Goal: Information Seeking & Learning: Check status

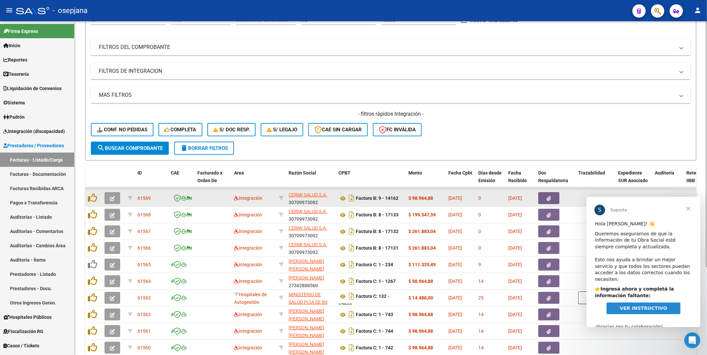
scroll to position [111, 0]
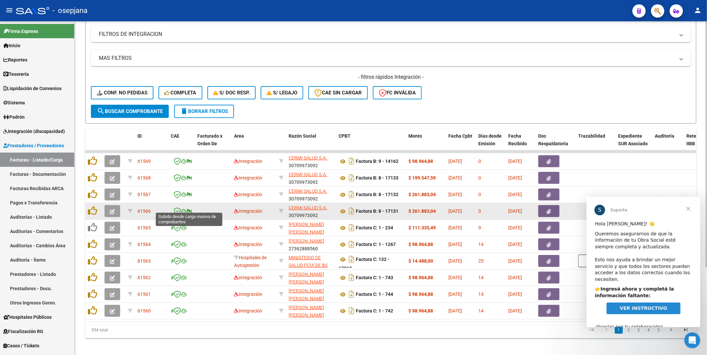
click at [190, 211] on icon at bounding box center [189, 211] width 5 height 0
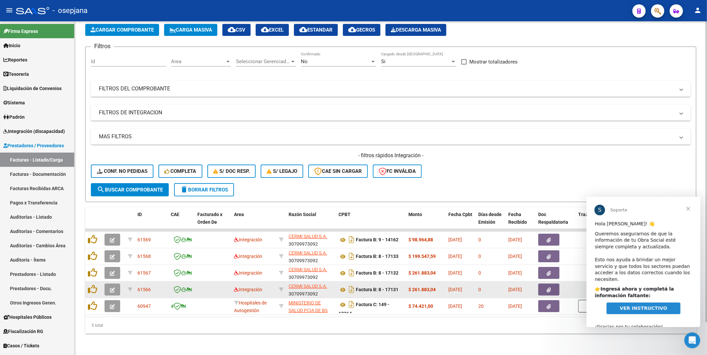
scroll to position [37, 0]
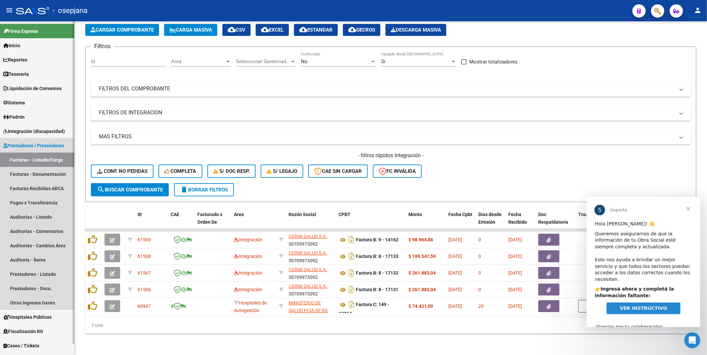
click at [21, 145] on span "Prestadores / Proveedores" at bounding box center [33, 145] width 61 height 7
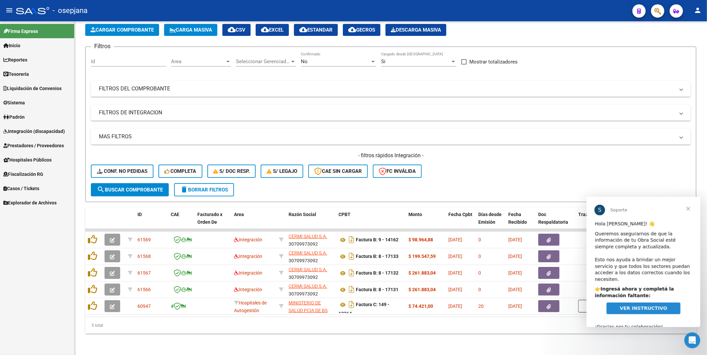
click at [652, 306] on span "VER INSTRUCTIVO" at bounding box center [642, 308] width 47 height 5
click at [39, 175] on span "Fiscalización RG" at bounding box center [23, 174] width 40 height 7
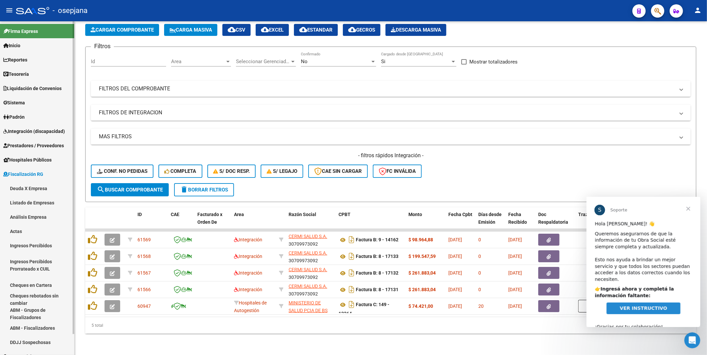
click at [37, 190] on link "Deuda X Empresa" at bounding box center [37, 188] width 74 height 14
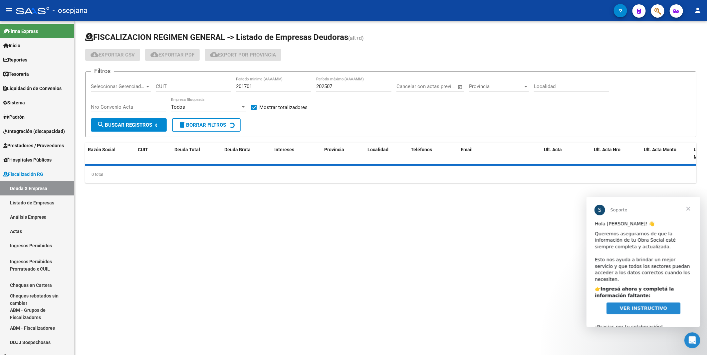
click at [691, 208] on span "Cerrar" at bounding box center [688, 209] width 24 height 24
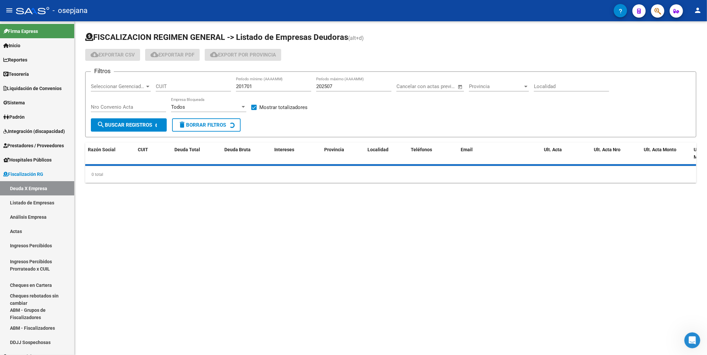
click at [163, 86] on input "CUIT" at bounding box center [193, 87] width 75 height 6
paste input "30-56288548-6"
type input "30-56288548-6"
click at [138, 127] on span "search Buscar Registros" at bounding box center [124, 125] width 55 height 6
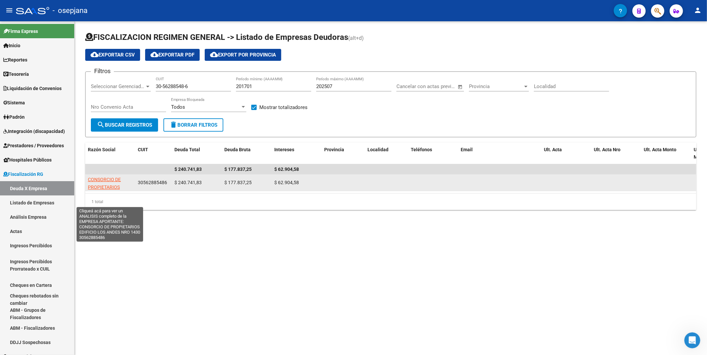
click at [117, 178] on span "CONSORCIO DE PROPIETARIOS EDIFICIO LOS ANDES NRO 1430" at bounding box center [110, 191] width 44 height 28
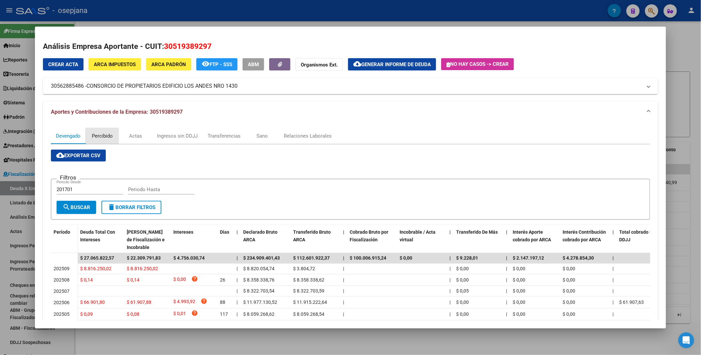
click at [105, 138] on div "Percibido" at bounding box center [102, 135] width 21 height 7
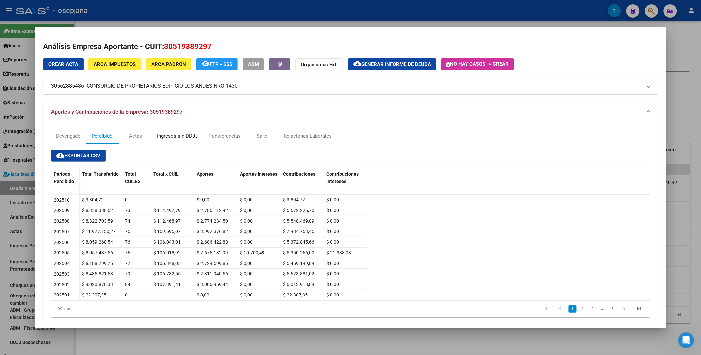
click at [163, 138] on div "Ingresos sin DDJJ" at bounding box center [177, 135] width 41 height 7
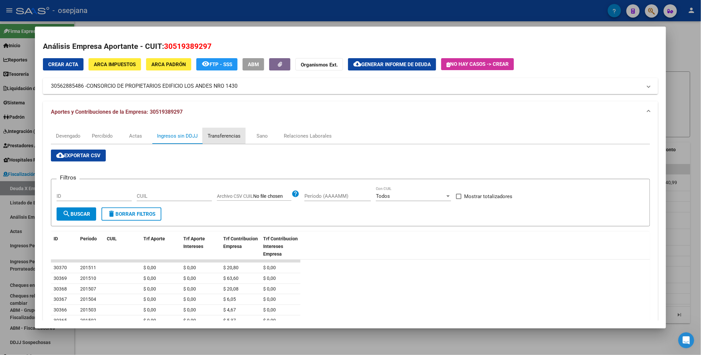
click at [217, 136] on div "Transferencias" at bounding box center [224, 135] width 33 height 7
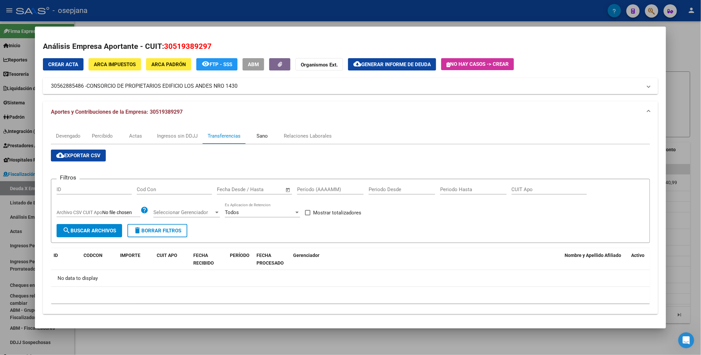
click at [259, 139] on div "Sano" at bounding box center [262, 135] width 11 height 7
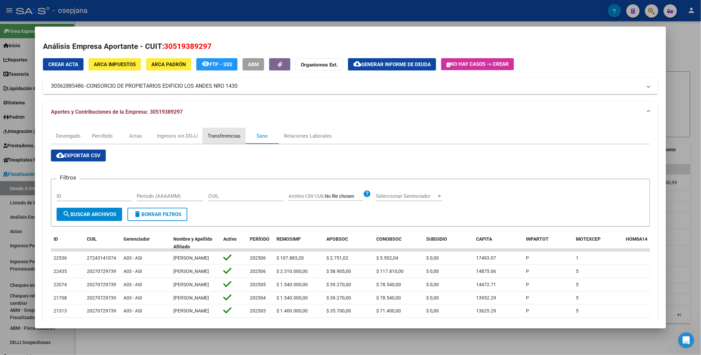
click at [221, 135] on div "Transferencias" at bounding box center [224, 135] width 33 height 7
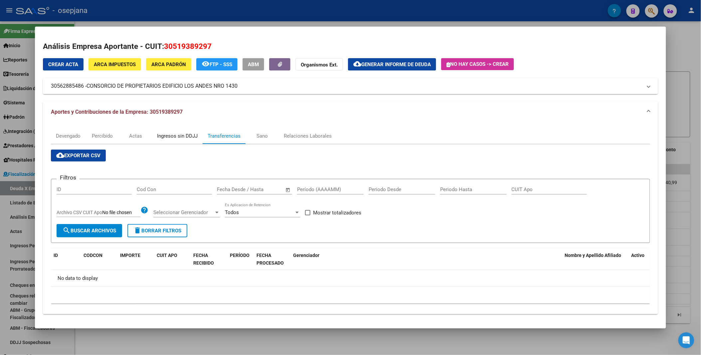
click at [172, 135] on div "Ingresos sin DDJJ" at bounding box center [177, 135] width 41 height 7
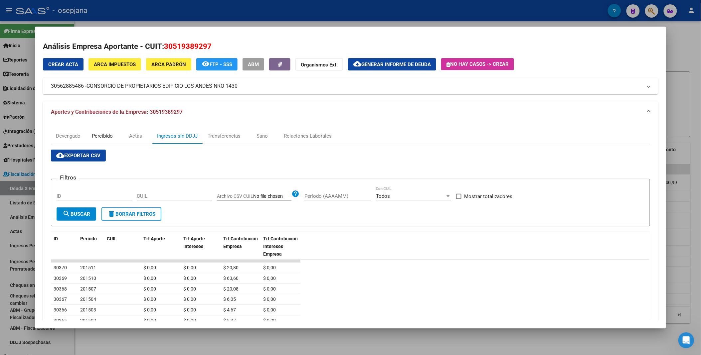
click at [105, 137] on div "Percibido" at bounding box center [102, 135] width 21 height 7
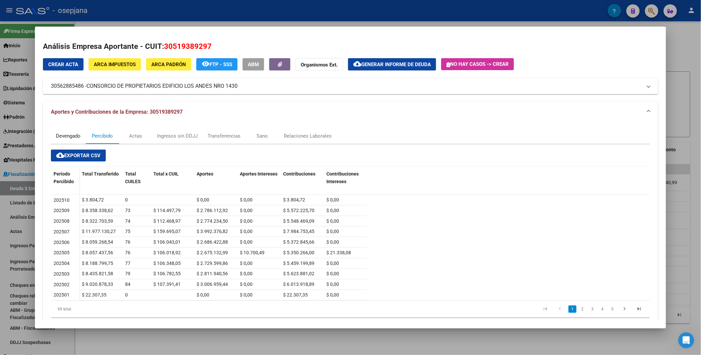
click at [67, 133] on div "Devengado" at bounding box center [68, 135] width 25 height 7
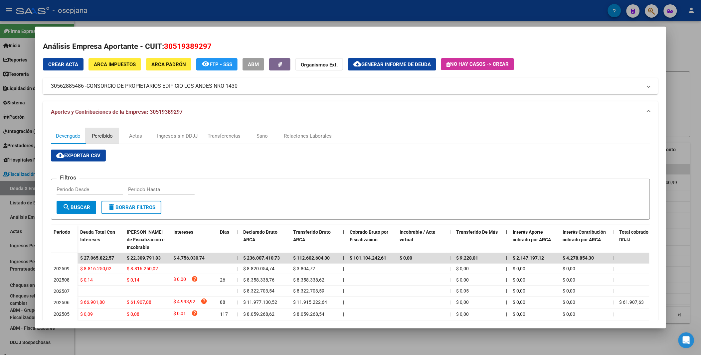
click at [101, 131] on div "Percibido" at bounding box center [102, 136] width 33 height 16
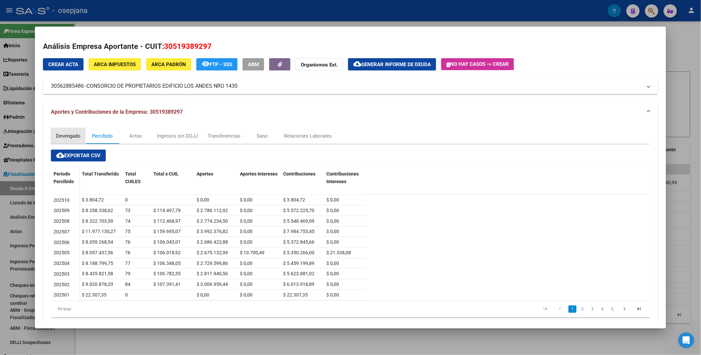
click at [67, 135] on div "Devengado" at bounding box center [68, 135] width 25 height 7
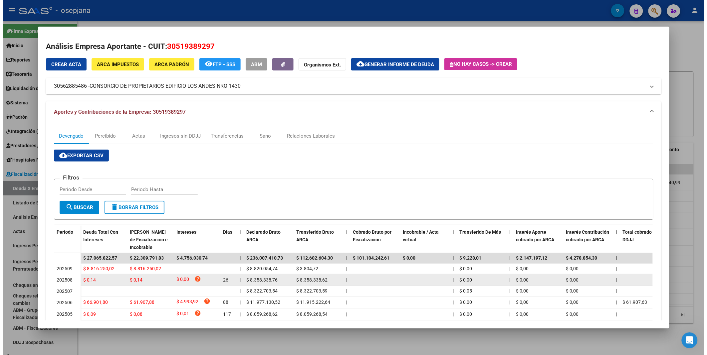
scroll to position [37, 0]
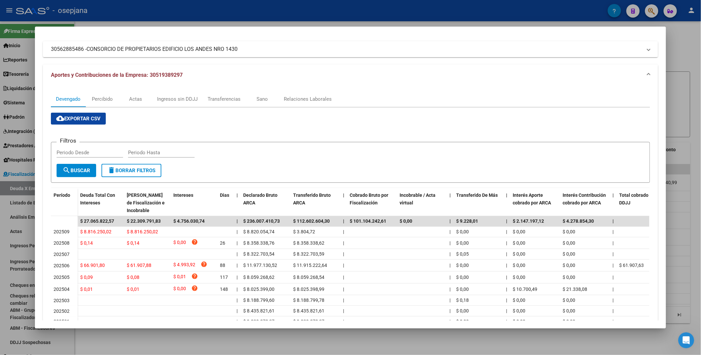
click at [242, 10] on div at bounding box center [350, 177] width 701 height 355
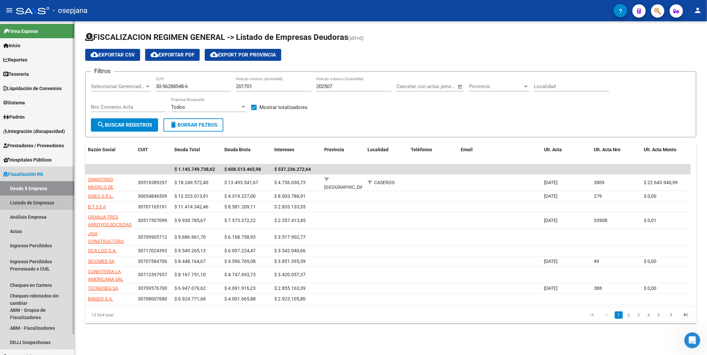
click at [45, 202] on link "Listado de Empresas" at bounding box center [37, 203] width 74 height 14
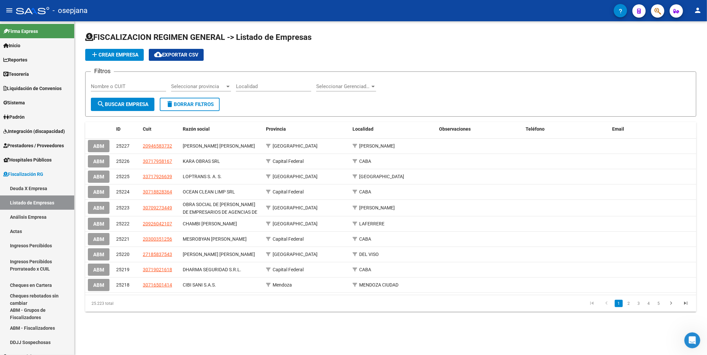
click at [125, 88] on input "Nombre o CUIT" at bounding box center [128, 87] width 75 height 6
paste input "30562885486"
type input "30562885486"
click at [130, 102] on span "search Buscar Empresa" at bounding box center [123, 105] width 52 height 6
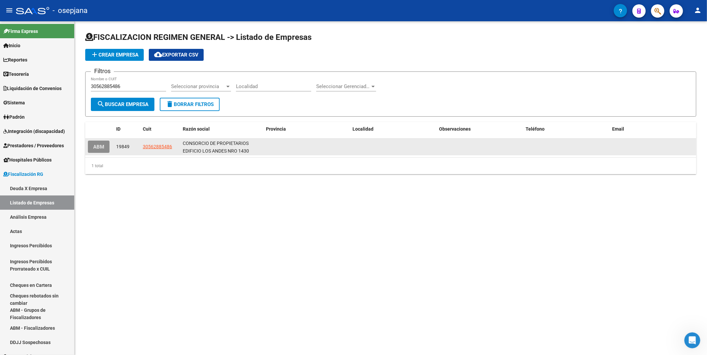
click at [100, 144] on span "ABM" at bounding box center [98, 147] width 11 height 6
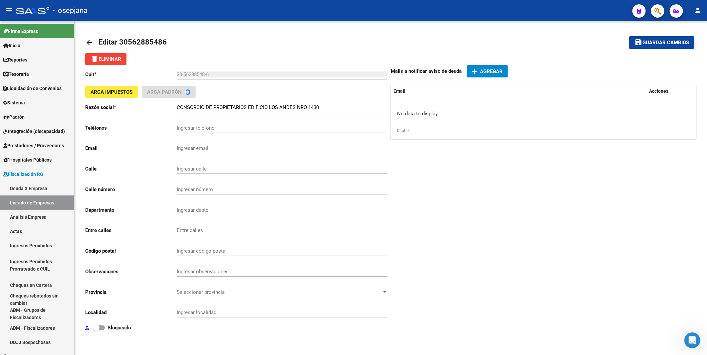
type input "LOS ANDES"
type input "1430"
type input "7600"
type input "[GEOGRAPHIC_DATA]"
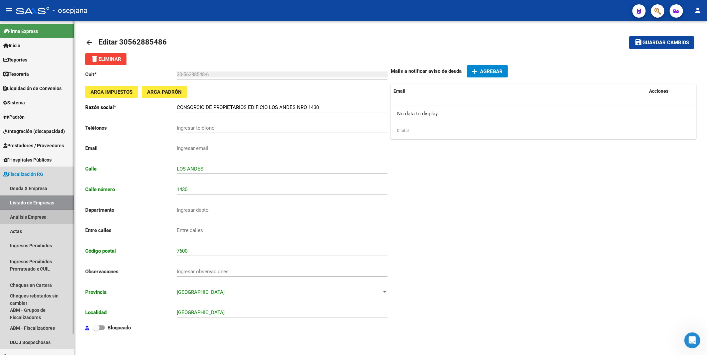
click at [34, 217] on link "Análisis Empresa" at bounding box center [37, 217] width 74 height 14
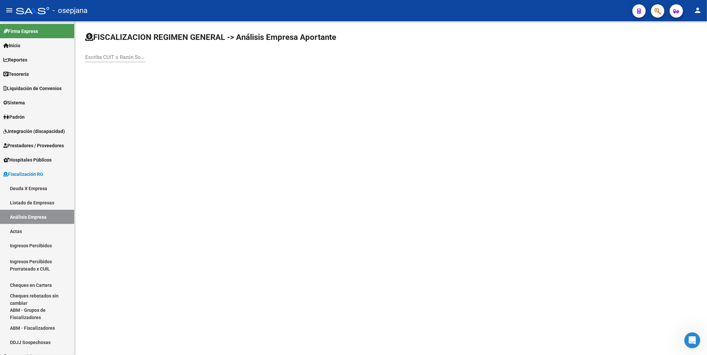
click at [105, 58] on input "Escriba CUIT o Razón Social para buscar" at bounding box center [115, 57] width 60 height 6
paste input "30562885486"
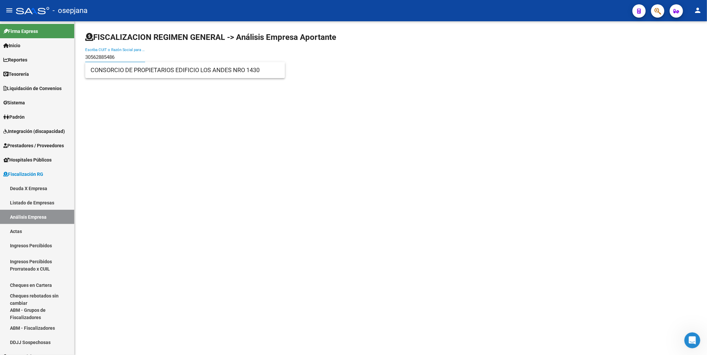
type input "30562885486"
click at [104, 72] on span "CONSORCIO DE PROPIETARIOS EDIFICIO LOS ANDES NRO 1430" at bounding box center [185, 70] width 189 height 16
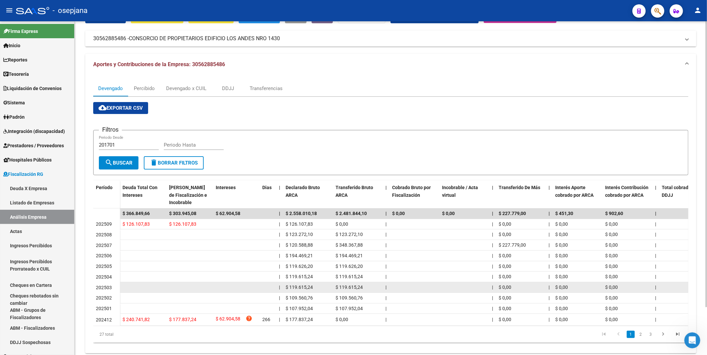
scroll to position [57, 0]
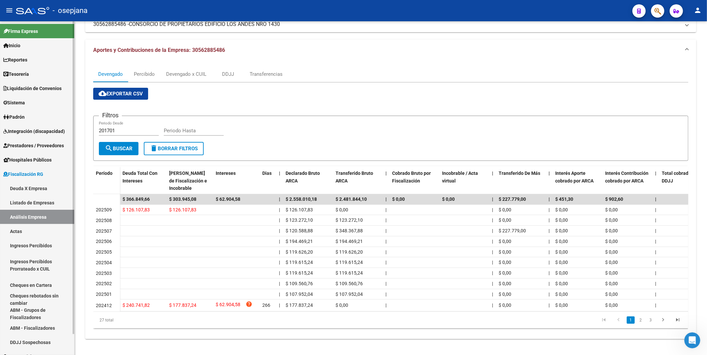
click at [29, 174] on span "Fiscalización RG" at bounding box center [23, 174] width 40 height 7
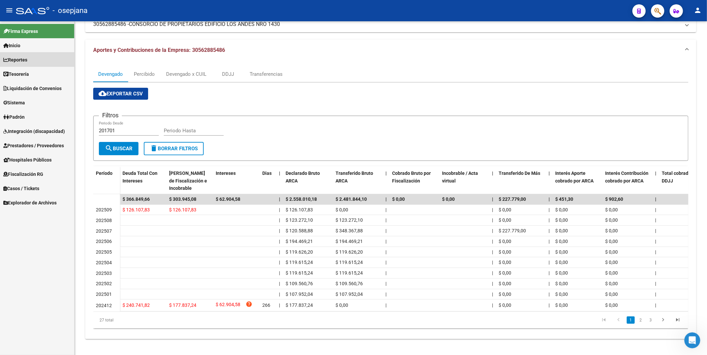
click at [27, 57] on span "Reportes" at bounding box center [15, 59] width 24 height 7
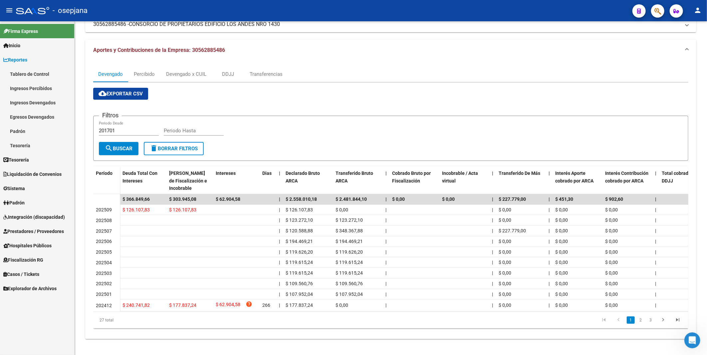
click at [35, 88] on link "Ingresos Percibidos" at bounding box center [37, 88] width 74 height 14
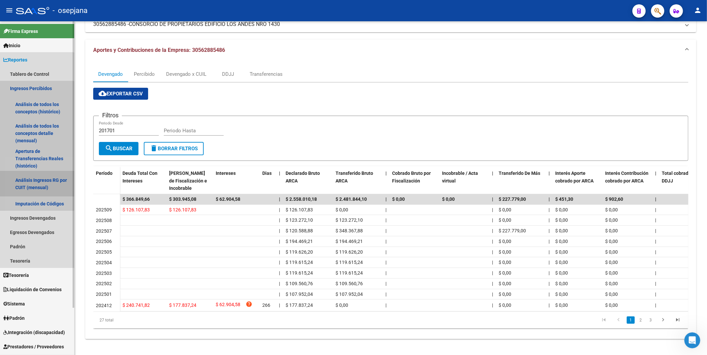
click at [30, 182] on link "Análisis Ingresos RG por CUIT (mensual)" at bounding box center [37, 183] width 74 height 25
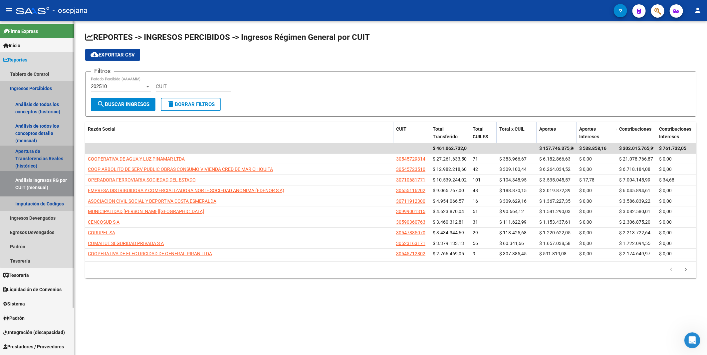
click at [41, 160] on link "Apertura de Transferencias Reales (histórico)" at bounding box center [37, 158] width 74 height 25
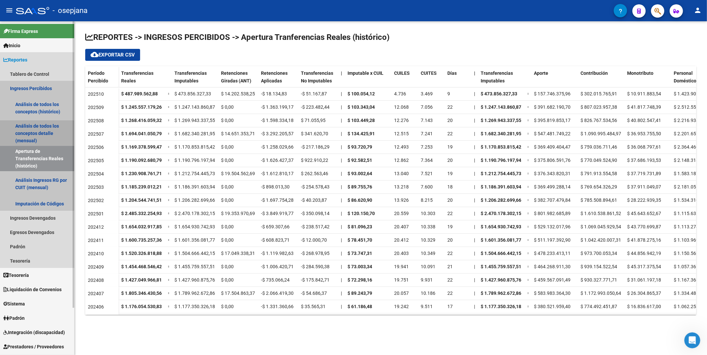
click at [34, 136] on link "Análisis de todos los conceptos detalle (mensual)" at bounding box center [37, 133] width 74 height 25
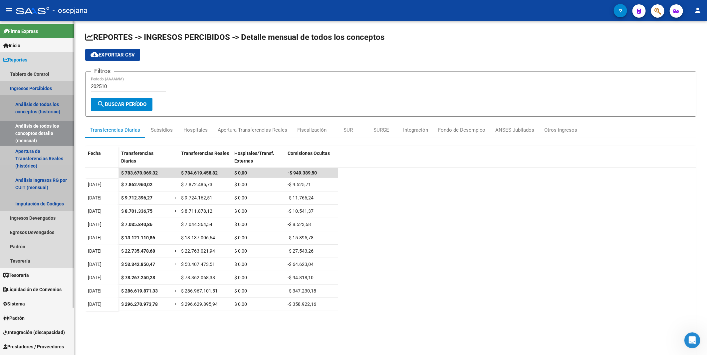
click at [27, 108] on link "Análisis de todos los conceptos (histórico)" at bounding box center [37, 108] width 74 height 25
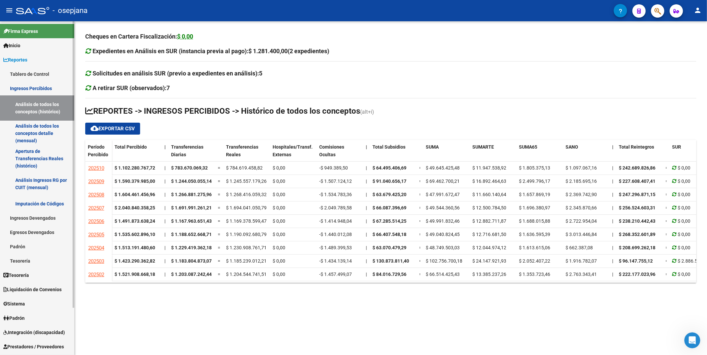
click at [42, 219] on link "Ingresos Devengados" at bounding box center [37, 218] width 74 height 14
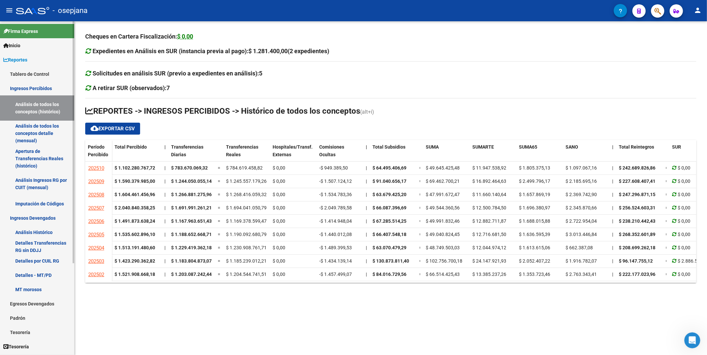
click at [37, 244] on link "Detalles Transferencias RG sin DDJJ" at bounding box center [37, 247] width 74 height 14
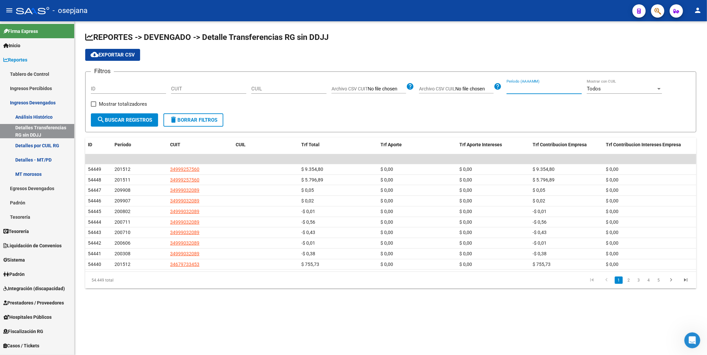
click at [538, 88] on input "Período (AAAAMM)" at bounding box center [544, 89] width 75 height 6
type input "202506"
click at [132, 120] on span "search Buscar Registros" at bounding box center [124, 120] width 55 height 6
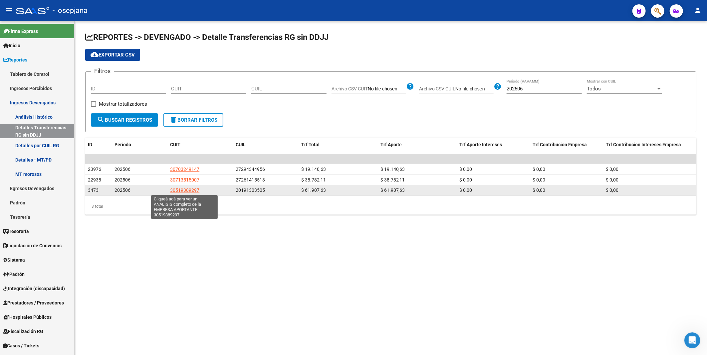
click at [190, 190] on span "30519389297" at bounding box center [184, 190] width 29 height 5
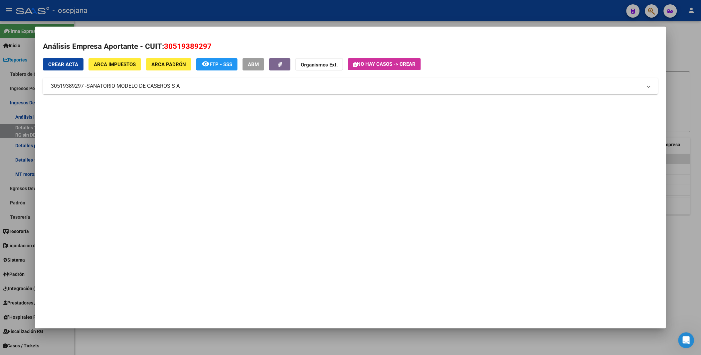
click at [626, 16] on div at bounding box center [350, 177] width 701 height 355
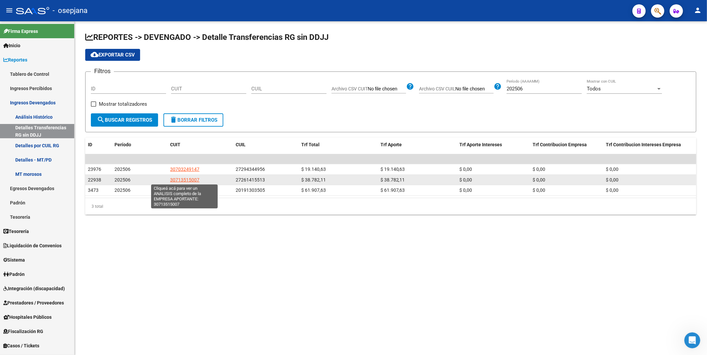
click at [192, 180] on span "30713515007" at bounding box center [184, 179] width 29 height 5
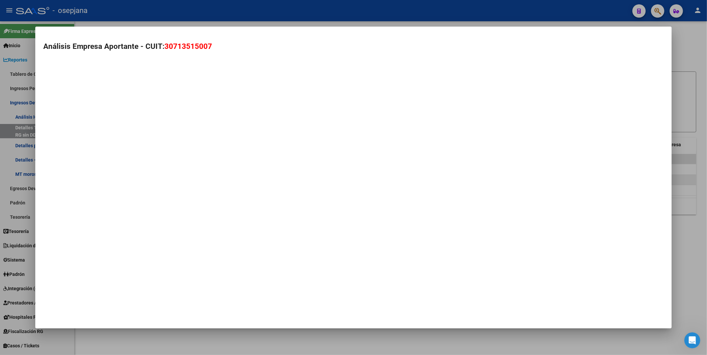
type textarea "30713515007"
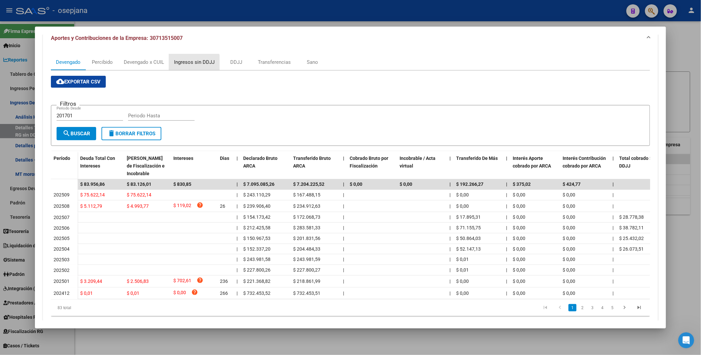
click at [191, 64] on div "Ingresos sin DDJJ" at bounding box center [194, 62] width 41 height 7
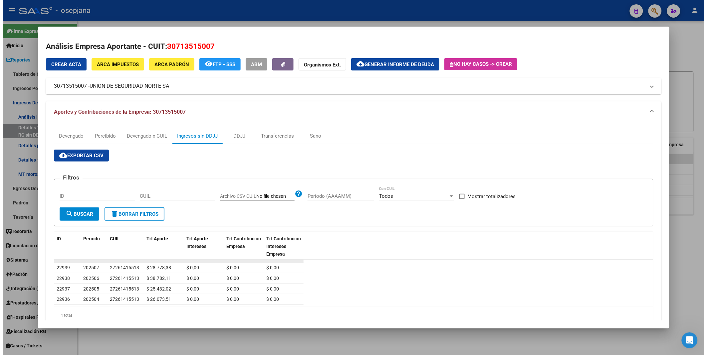
scroll to position [21, 0]
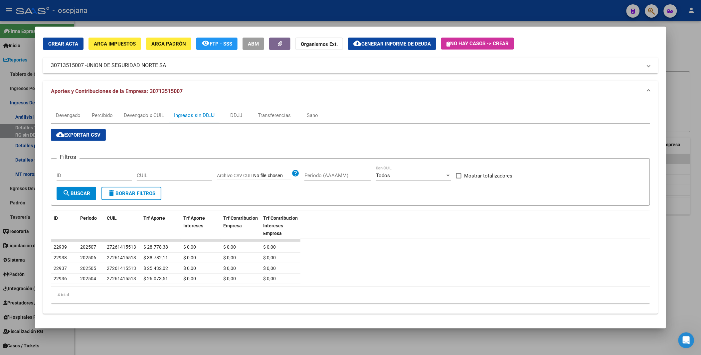
click at [407, 15] on div at bounding box center [350, 177] width 701 height 355
